Goal: Task Accomplishment & Management: Manage account settings

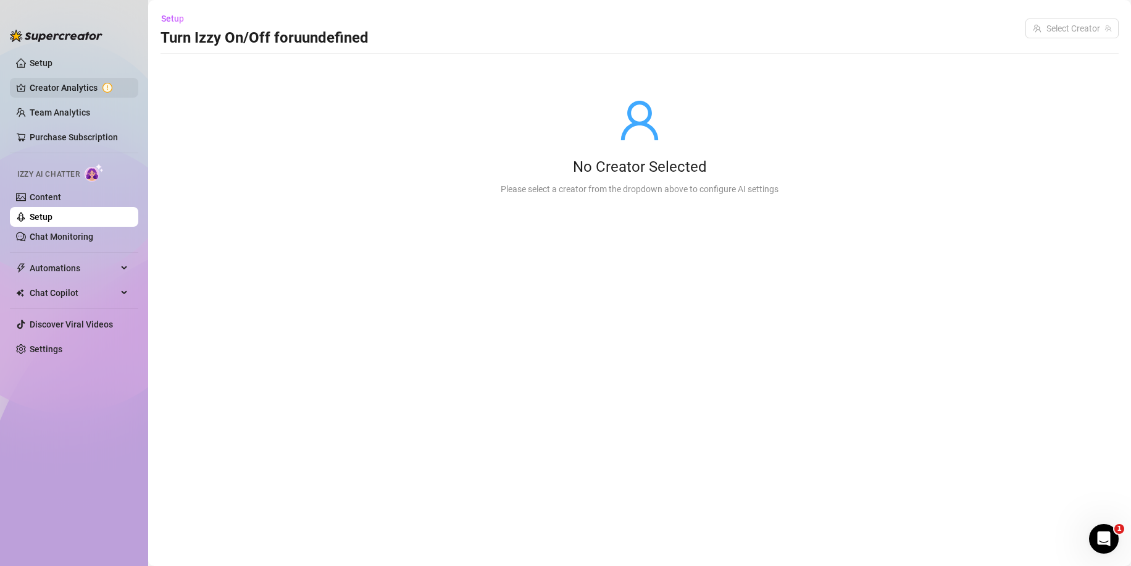
click at [52, 82] on link "Creator Analytics" at bounding box center [79, 88] width 99 height 20
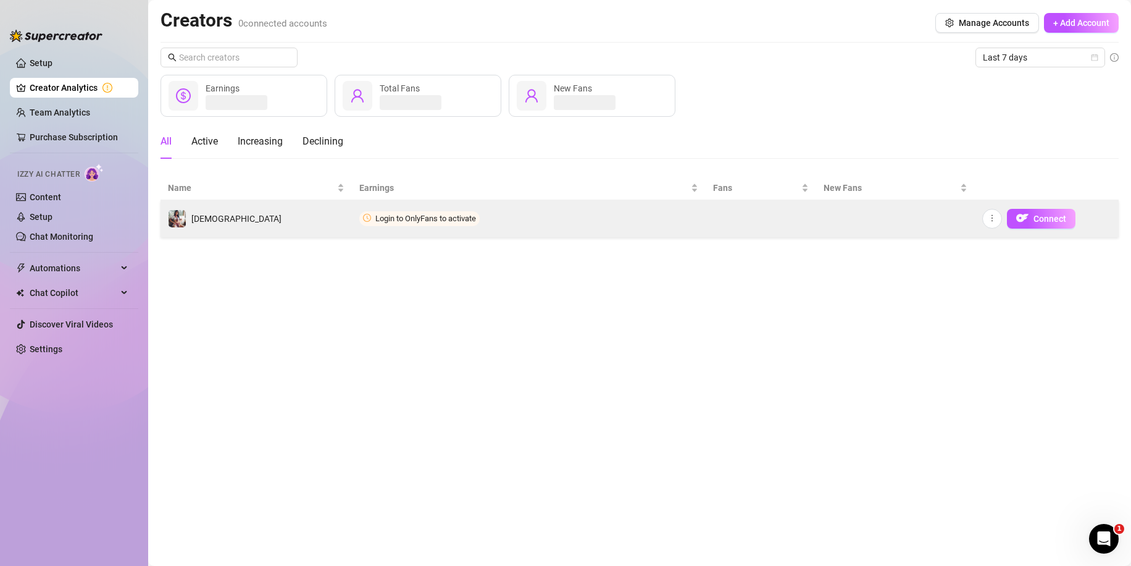
click at [395, 211] on span "Login to OnlyFans to activate" at bounding box center [419, 218] width 120 height 15
click at [1026, 217] on img "button" at bounding box center [1022, 218] width 12 height 12
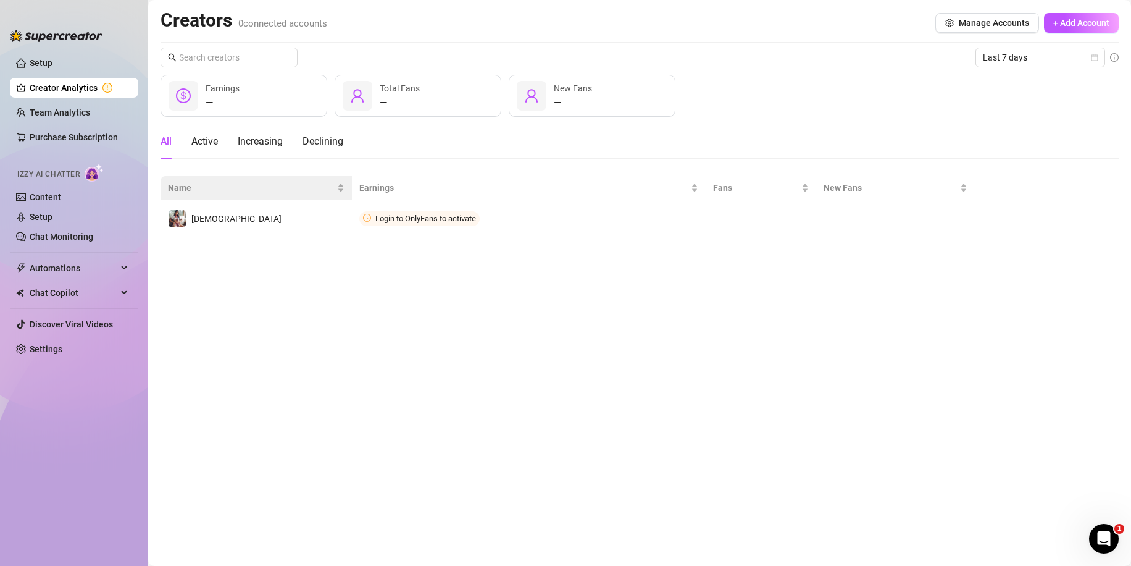
click at [272, 199] on th "Name" at bounding box center [256, 188] width 191 height 24
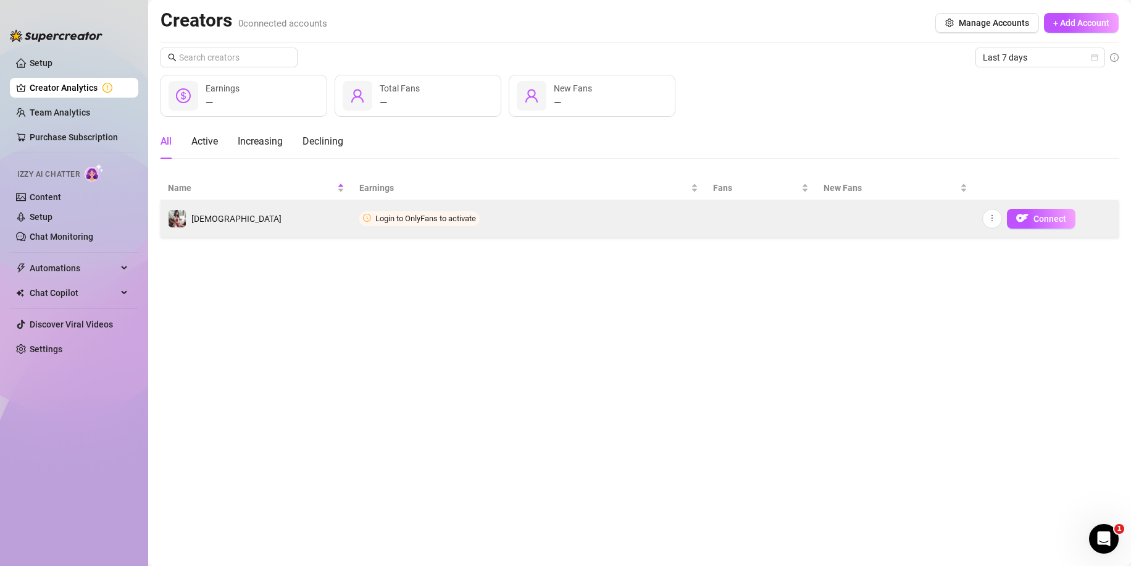
click at [280, 207] on td "[DEMOGRAPHIC_DATA]" at bounding box center [256, 218] width 191 height 37
click at [1035, 220] on span "Connect" at bounding box center [1050, 219] width 33 height 10
click at [1007, 219] on button "Connect" at bounding box center [1041, 219] width 69 height 20
click at [1038, 219] on span "Connect" at bounding box center [1050, 219] width 33 height 10
click at [1035, 218] on span "Connect" at bounding box center [1050, 219] width 33 height 10
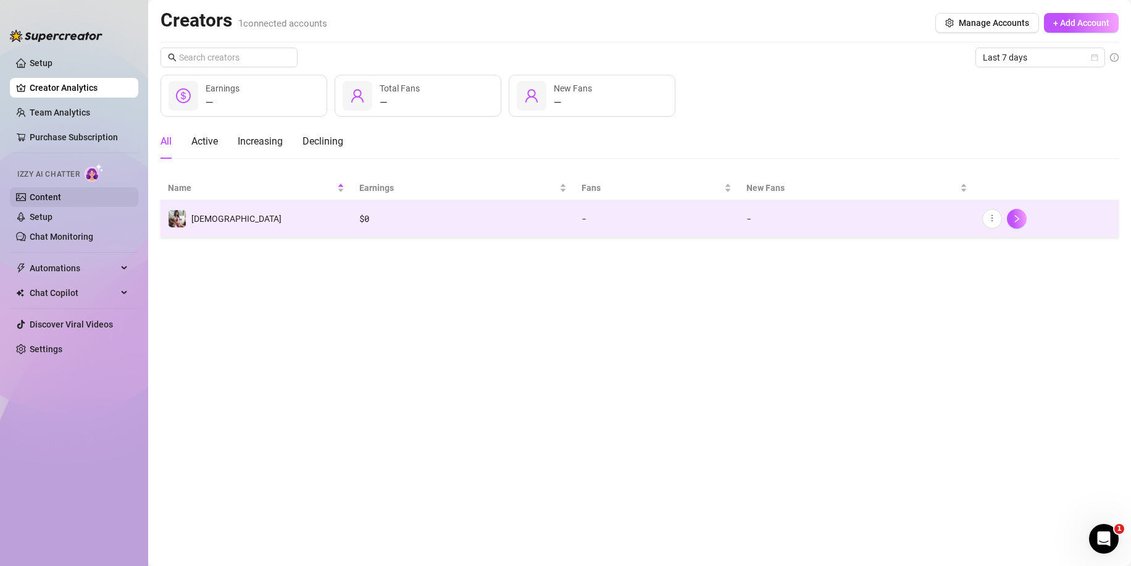
click at [47, 200] on link "Content" at bounding box center [45, 197] width 31 height 10
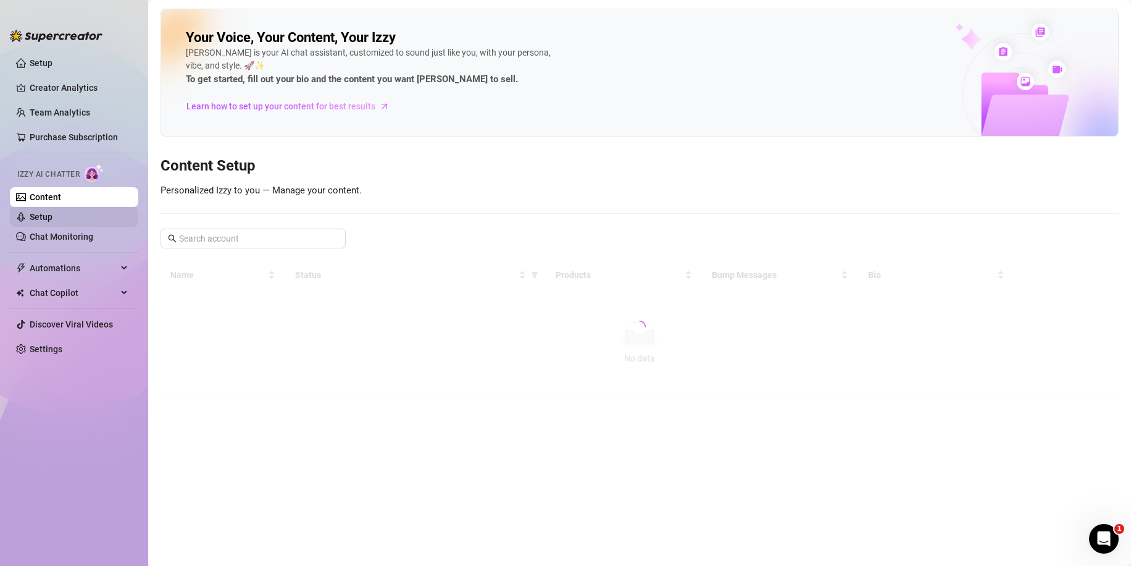
click at [48, 215] on link "Setup" at bounding box center [41, 217] width 23 height 10
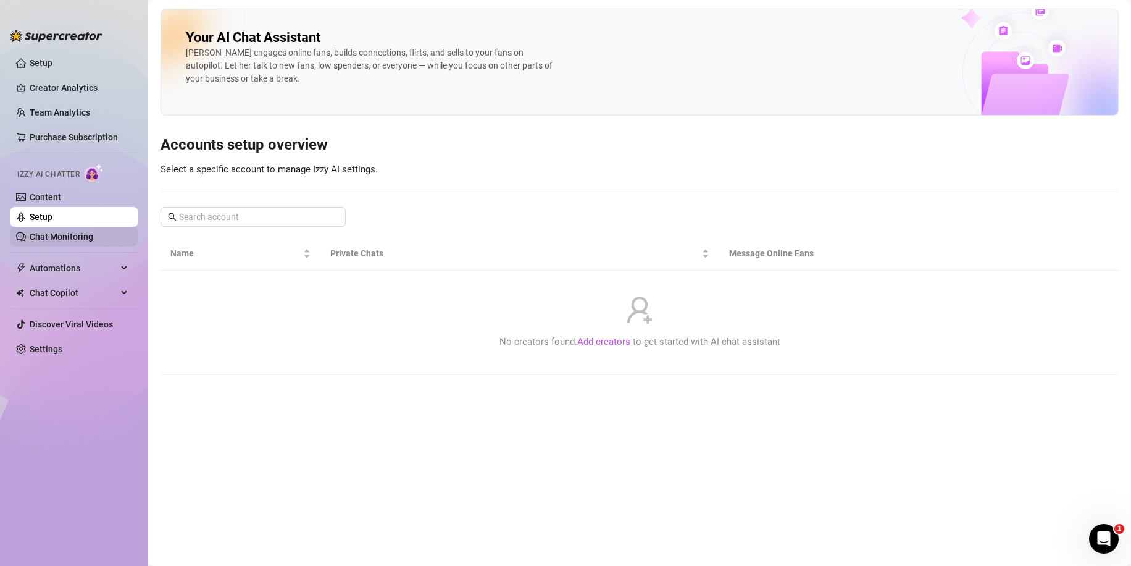
click at [52, 233] on link "Chat Monitoring" at bounding box center [62, 237] width 64 height 10
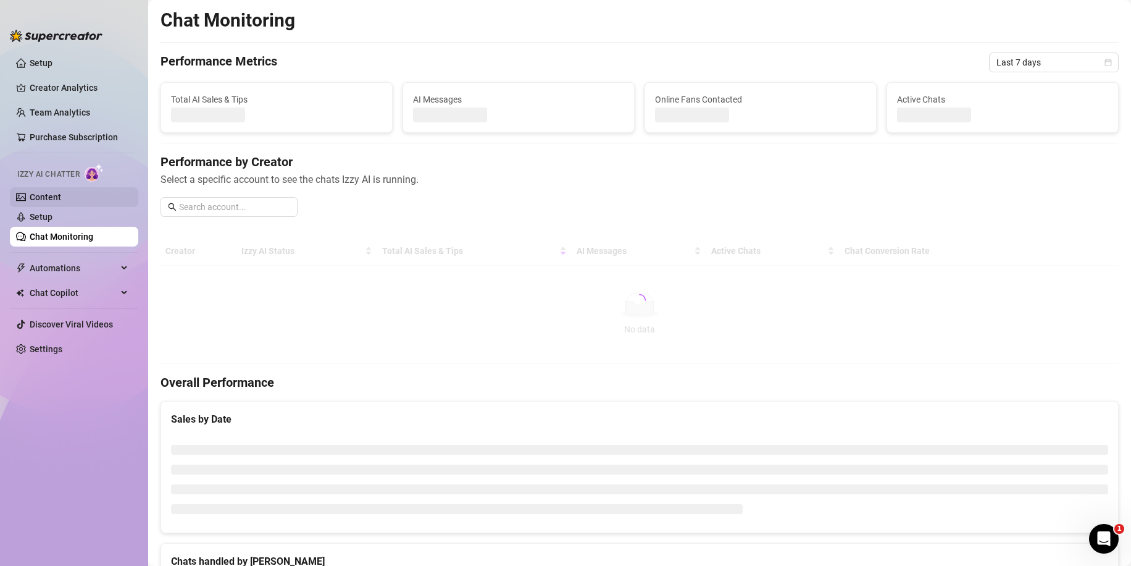
click at [51, 192] on link "Content" at bounding box center [45, 197] width 31 height 10
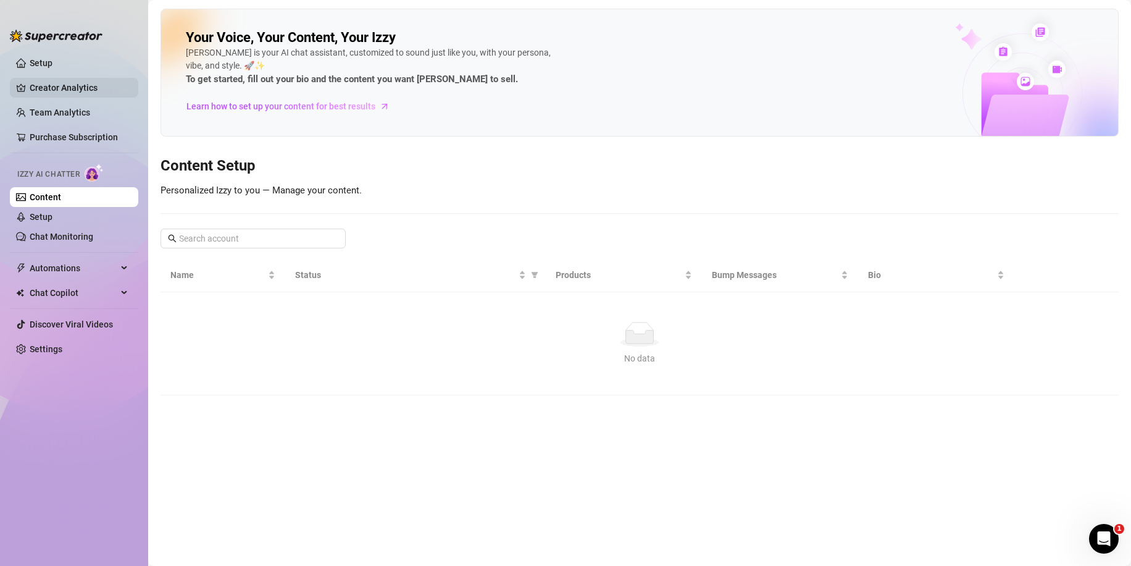
click at [56, 86] on link "Creator Analytics" at bounding box center [79, 88] width 99 height 20
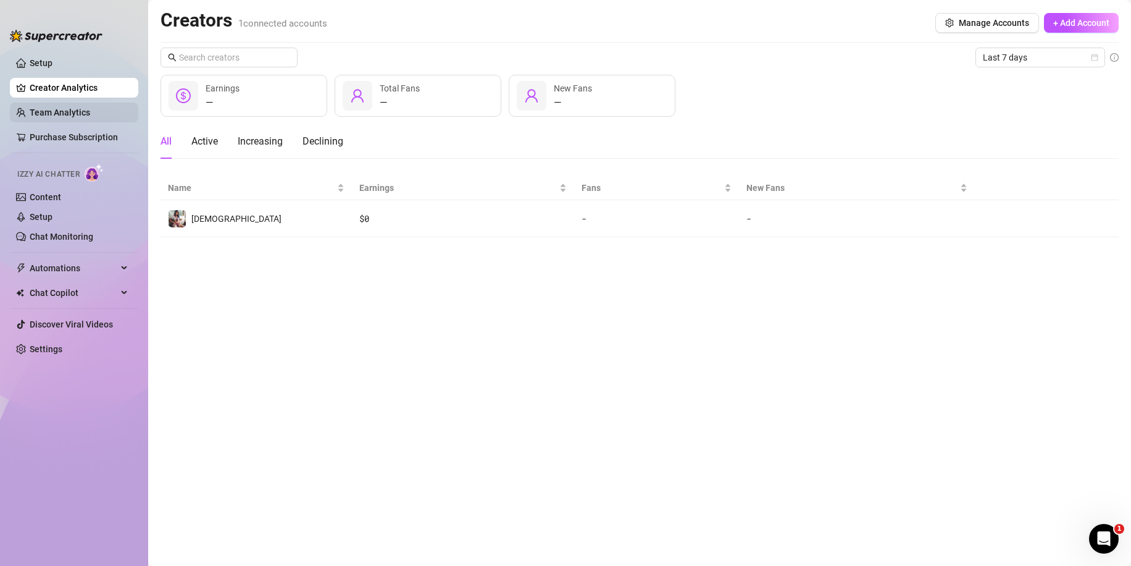
click at [58, 107] on link "Team Analytics" at bounding box center [60, 112] width 61 height 10
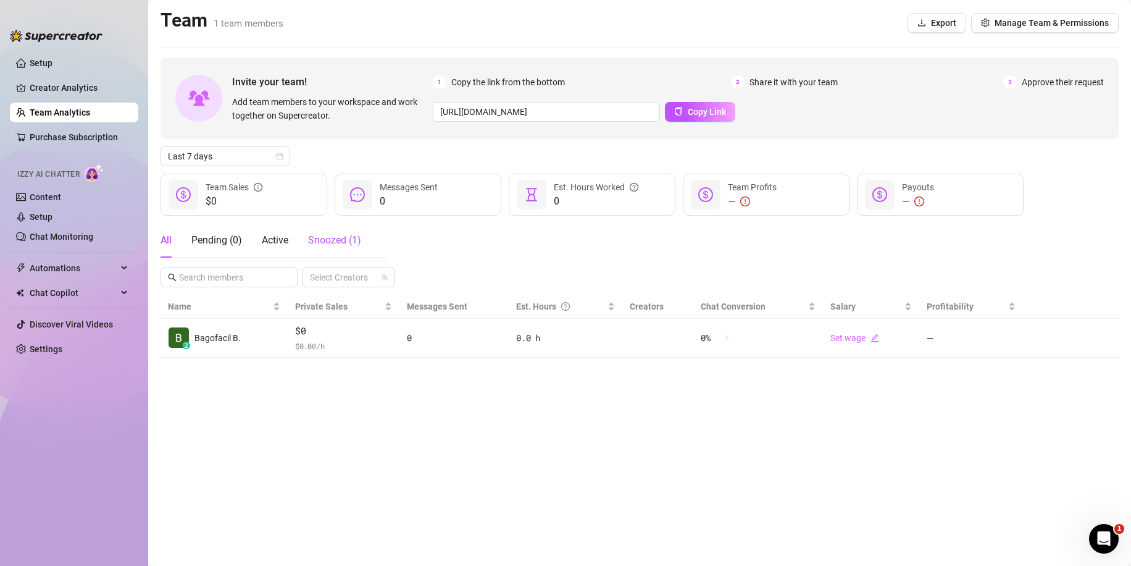
click at [358, 247] on div "Snoozed ( 1 )" at bounding box center [334, 240] width 53 height 15
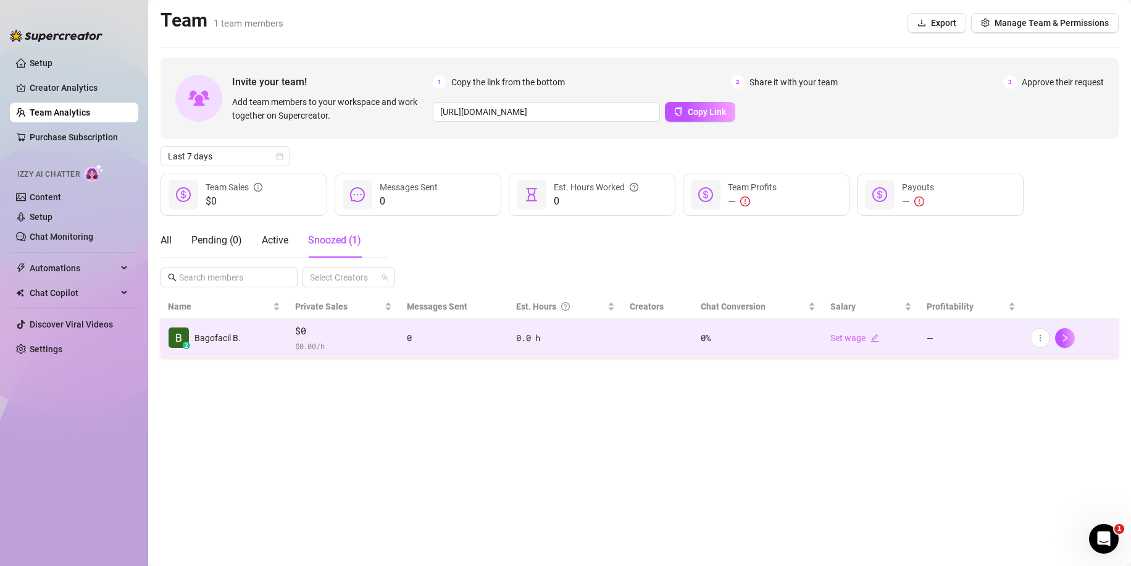
click at [395, 338] on td "$0 $ 0.00 /h" at bounding box center [344, 338] width 112 height 39
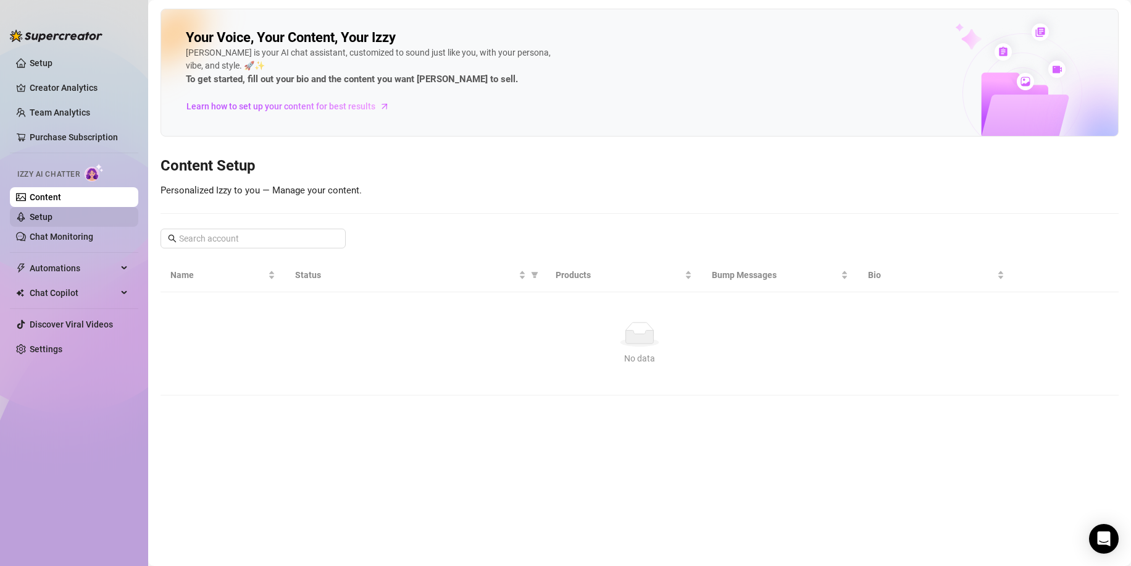
click at [52, 217] on link "Setup" at bounding box center [41, 217] width 23 height 10
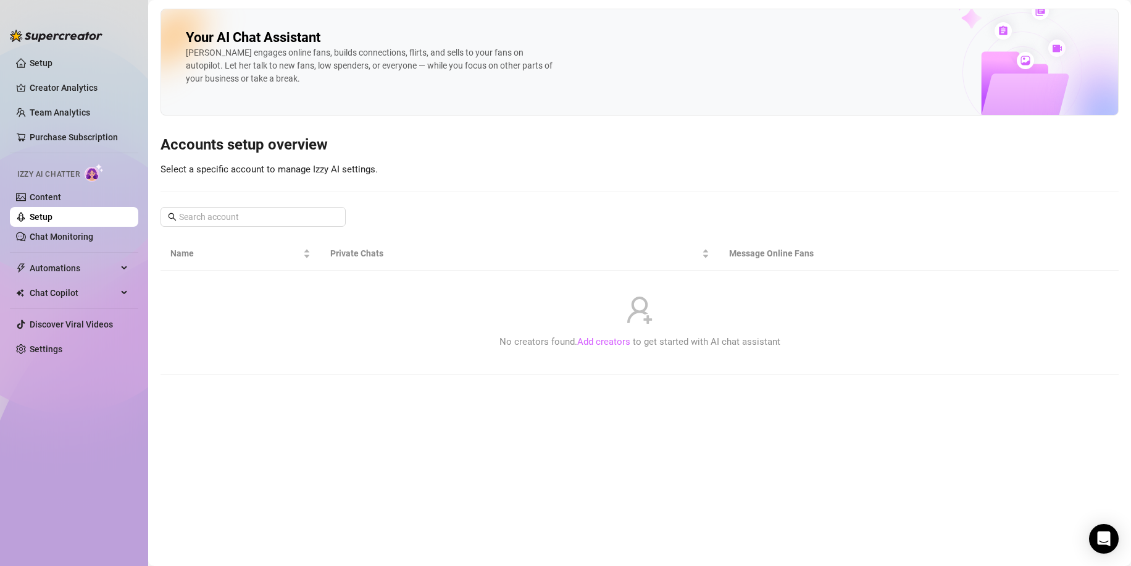
click at [596, 346] on link "Add creators" at bounding box center [603, 341] width 53 height 11
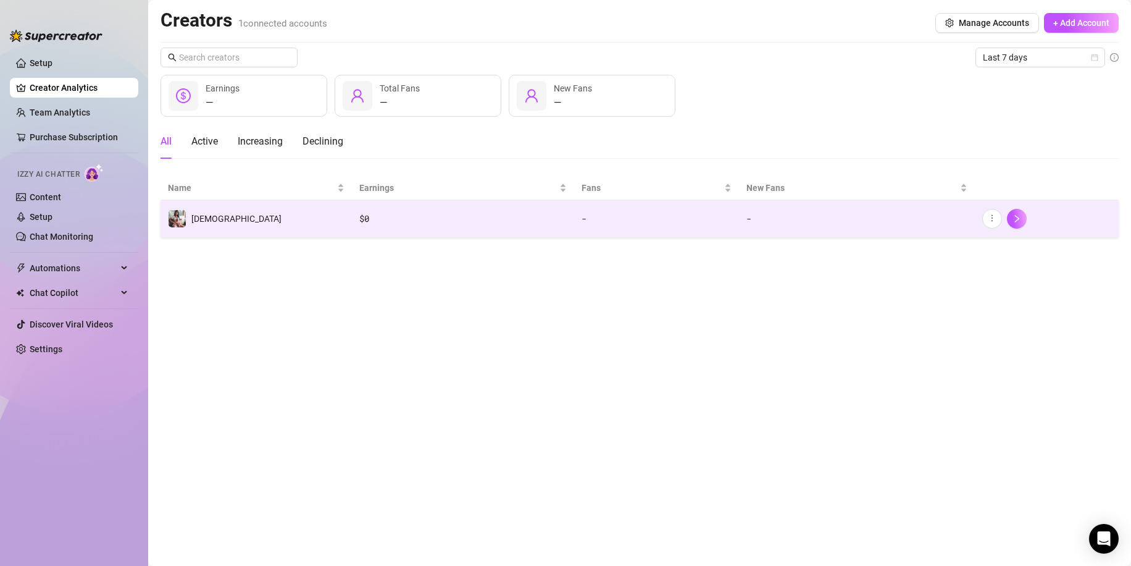
click at [527, 225] on div "$ 0" at bounding box center [462, 219] width 207 height 14
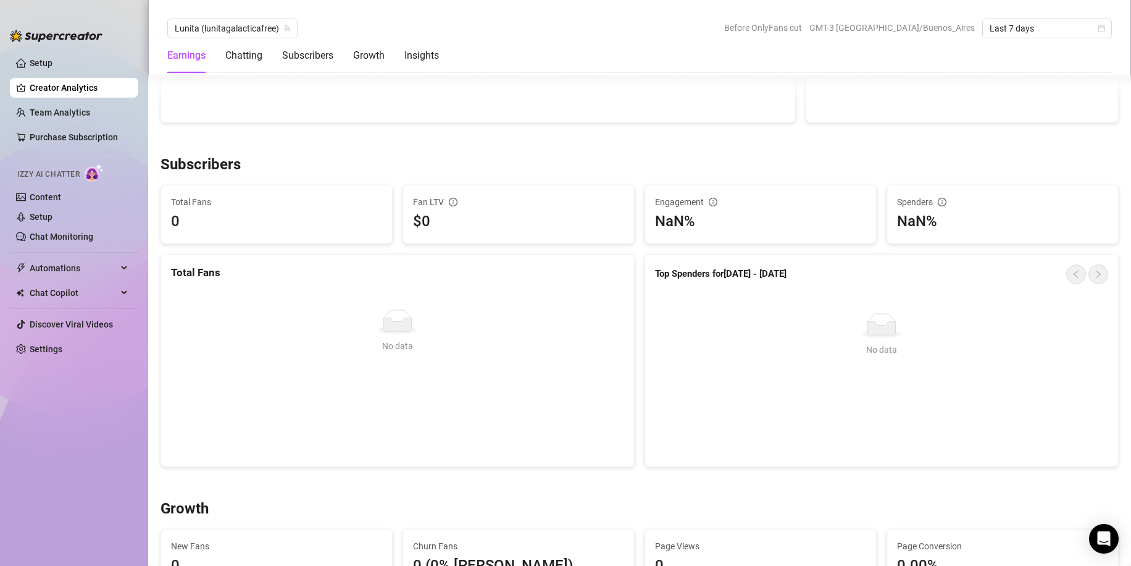
scroll to position [679, 0]
